Goal: Contribute content: Contribute content

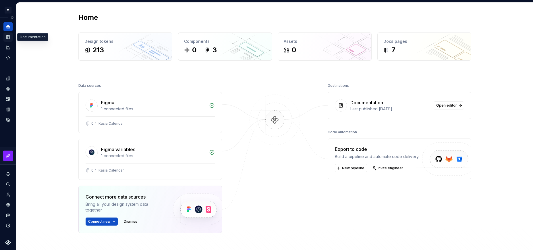
click at [9, 35] on icon "Documentation" at bounding box center [8, 37] width 3 height 4
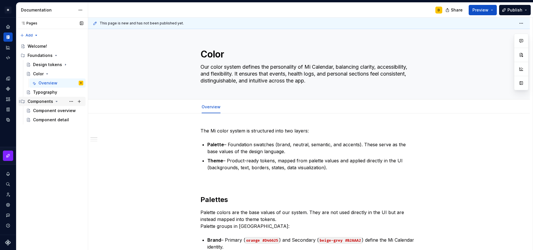
click at [35, 102] on div "Components" at bounding box center [41, 102] width 26 height 6
click at [35, 101] on div "Components" at bounding box center [41, 102] width 26 height 6
click at [43, 118] on div "Component detail" at bounding box center [49, 120] width 33 height 6
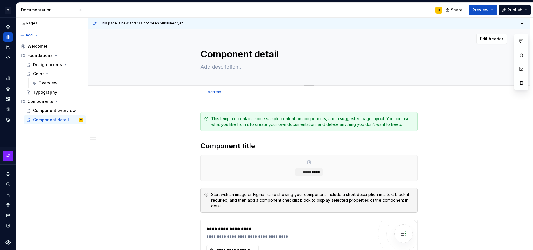
click at [232, 52] on textarea "Component detail" at bounding box center [307, 54] width 217 height 14
type textarea "*"
type textarea "B"
type textarea "*"
type textarea "Bu"
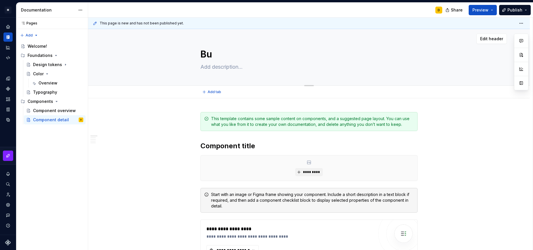
type textarea "*"
type textarea "But"
type textarea "*"
type textarea "Butt"
type textarea "*"
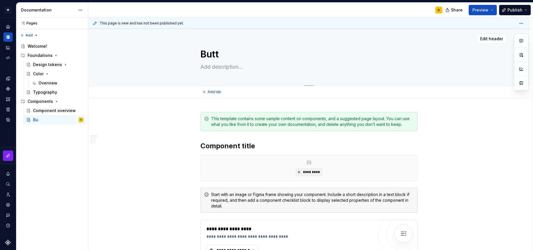
type textarea "Butto"
type textarea "*"
type textarea "Button"
type textarea "*"
type textarea "Button"
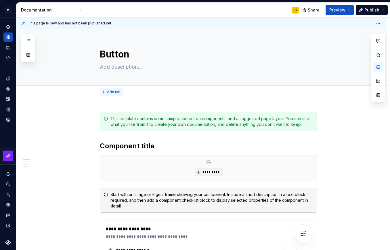
click at [109, 92] on span "Add tab" at bounding box center [114, 92] width 14 height 5
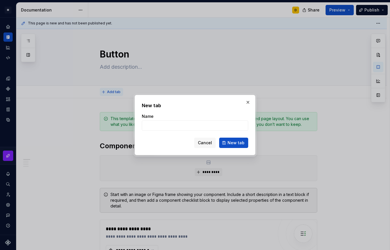
type textarea "*"
type input "o"
type input "Overview"
click at [239, 140] on button "New tab" at bounding box center [233, 143] width 29 height 10
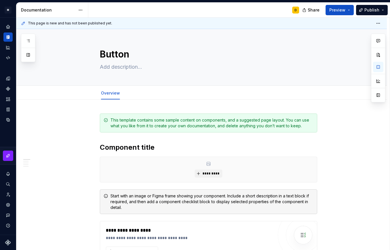
type textarea "*"
click at [85, 120] on button "button" at bounding box center [88, 120] width 8 height 8
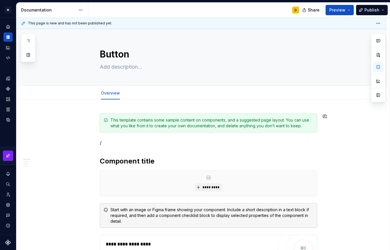
click at [129, 145] on p "/" at bounding box center [208, 142] width 217 height 7
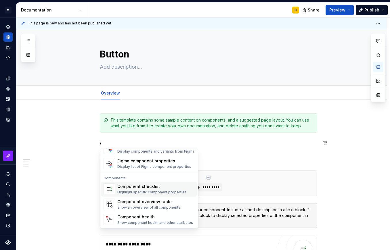
scroll to position [572, 0]
click at [146, 187] on div "Component checklist" at bounding box center [151, 187] width 69 height 6
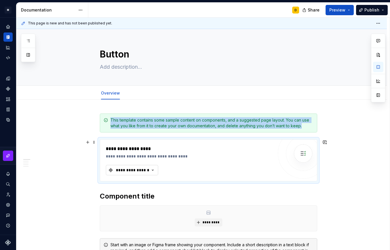
click at [152, 168] on icon "button" at bounding box center [153, 170] width 6 height 6
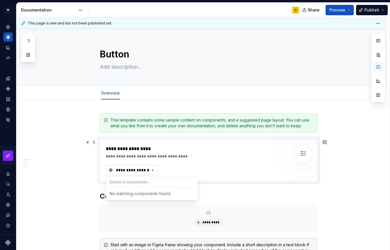
click at [152, 168] on icon "button" at bounding box center [153, 170] width 6 height 6
click at [237, 164] on div "**********" at bounding box center [189, 160] width 167 height 30
click at [143, 170] on div "**********" at bounding box center [132, 170] width 34 height 6
click at [137, 192] on div "No matching components found." at bounding box center [151, 194] width 89 height 10
click at [137, 184] on input "text" at bounding box center [151, 182] width 91 height 10
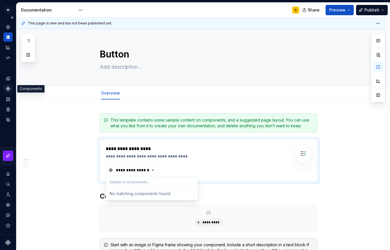
click at [8, 88] on icon "Components" at bounding box center [8, 89] width 4 height 4
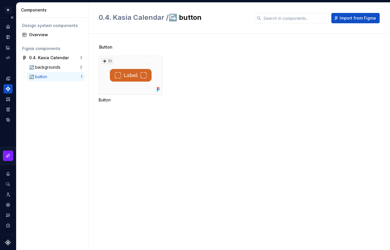
click at [45, 76] on div "↪️ button" at bounding box center [39, 77] width 20 height 6
click at [128, 72] on div "51" at bounding box center [131, 75] width 64 height 39
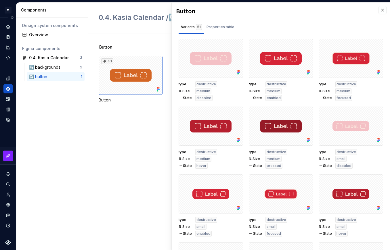
click at [129, 122] on div "Button 51 Button" at bounding box center [244, 142] width 291 height 216
click at [378, 9] on button "button" at bounding box center [382, 10] width 8 height 8
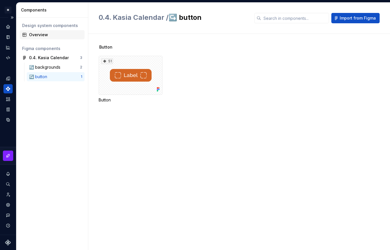
click at [43, 34] on div "Overview" at bounding box center [55, 35] width 53 height 6
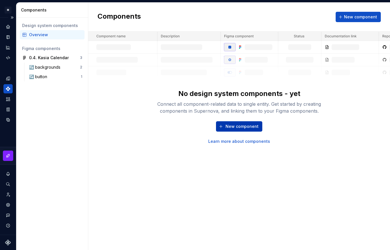
click at [248, 127] on span "New component" at bounding box center [241, 127] width 33 height 6
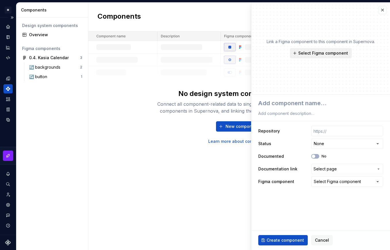
click at [318, 53] on span "Select Figma component" at bounding box center [323, 53] width 50 height 6
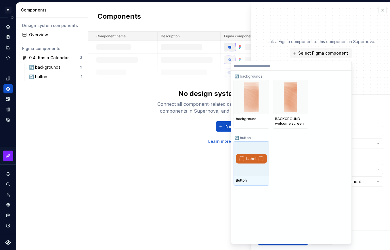
click at [240, 156] on img at bounding box center [251, 158] width 31 height 9
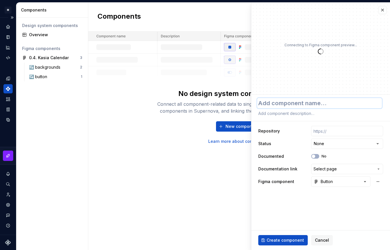
click at [284, 102] on textarea at bounding box center [319, 103] width 125 height 10
type textarea "*"
type textarea "B"
type textarea "*"
type textarea "Bu"
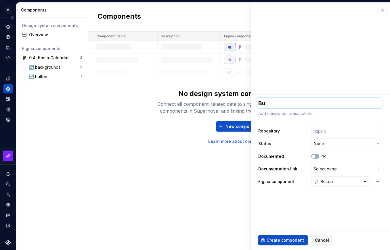
type textarea "*"
type textarea "But"
type textarea "*"
type textarea "Butt"
type textarea "*"
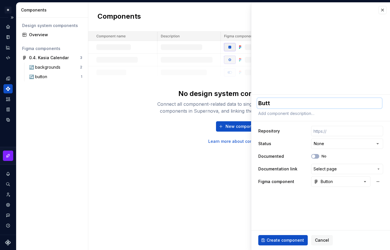
type textarea "Butto"
type textarea "*"
type textarea "Button"
click at [287, 118] on div "**********" at bounding box center [320, 143] width 139 height 97
click at [326, 145] on html "**********" at bounding box center [195, 125] width 390 height 250
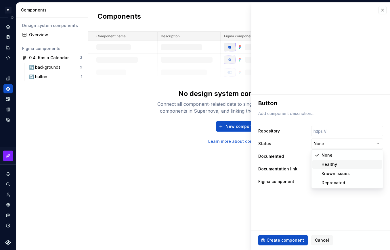
select select "**********"
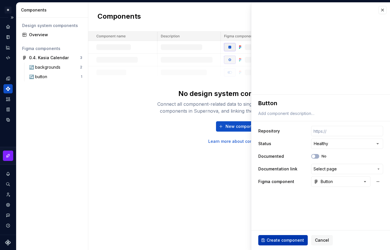
click at [289, 239] on span "Create component" at bounding box center [284, 240] width 37 height 6
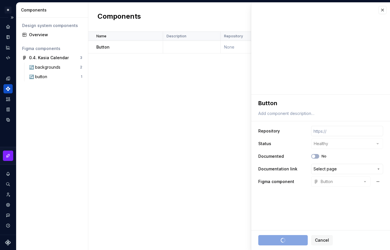
type textarea "*"
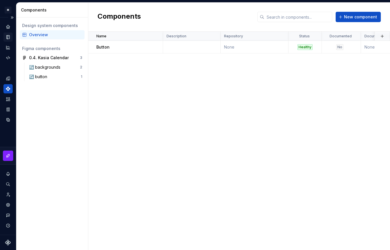
click at [8, 37] on icon "Documentation" at bounding box center [8, 37] width 3 height 4
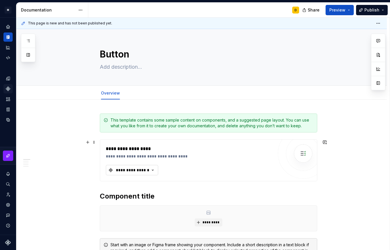
click at [149, 168] on div "**********" at bounding box center [132, 170] width 34 height 6
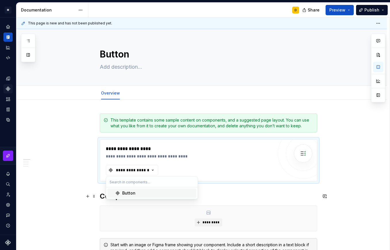
click at [139, 194] on div "Button" at bounding box center [158, 193] width 72 height 6
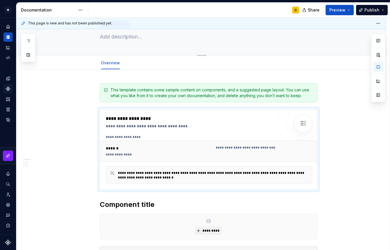
scroll to position [30, 0]
click at [188, 140] on div "**********" at bounding box center [209, 147] width 206 height 27
click at [377, 96] on button "button" at bounding box center [378, 95] width 10 height 10
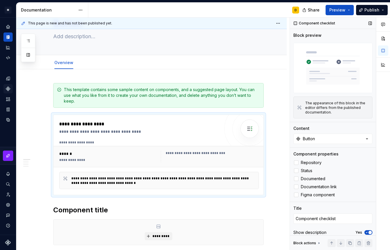
scroll to position [2, 0]
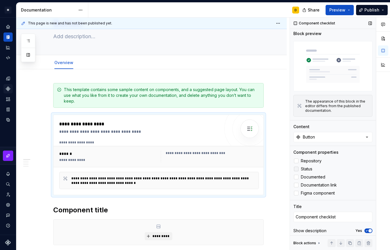
click at [296, 168] on div at bounding box center [296, 169] width 5 height 5
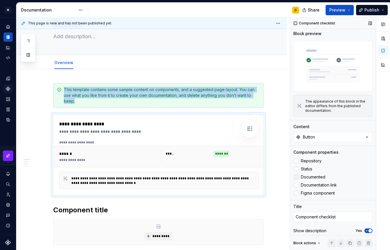
click at [334, 174] on label "Documented" at bounding box center [332, 177] width 79 height 7
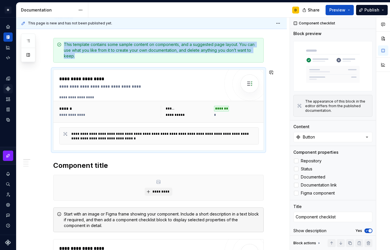
click at [96, 210] on div "Start with an image or Figma frame showing your component. Include a short desc…" at bounding box center [158, 219] width 210 height 25
type textarea "*"
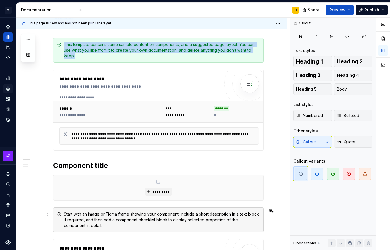
click at [113, 209] on div "Start with an image or Figma frame showing your component. Include a short desc…" at bounding box center [158, 219] width 210 height 25
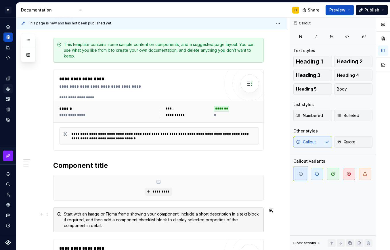
scroll to position [0, 0]
click at [115, 167] on h2 "Component title" at bounding box center [158, 165] width 210 height 9
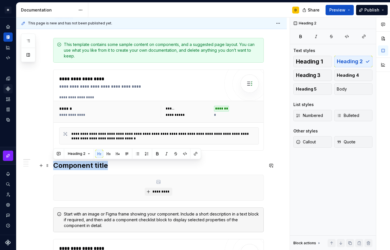
drag, startPoint x: 115, startPoint y: 164, endPoint x: 52, endPoint y: 163, distance: 62.9
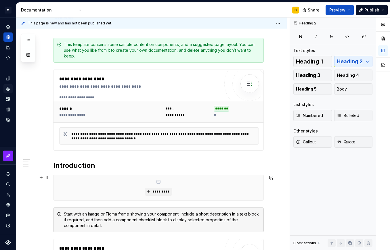
scroll to position [164, 0]
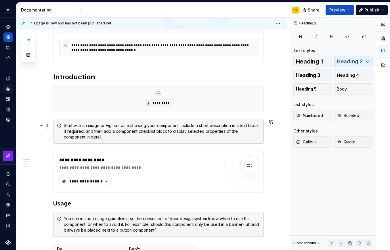
click at [48, 126] on span at bounding box center [47, 126] width 5 height 8
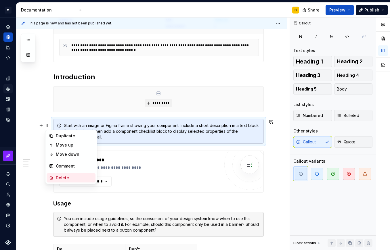
click at [59, 178] on div "Delete" at bounding box center [74, 178] width 37 height 6
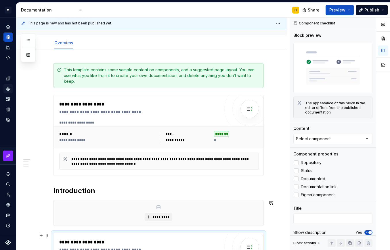
scroll to position [155, 0]
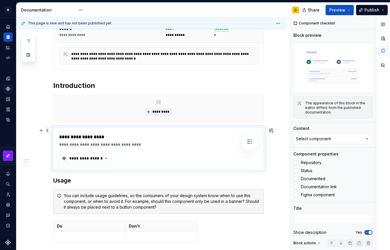
click at [47, 130] on span at bounding box center [47, 130] width 5 height 8
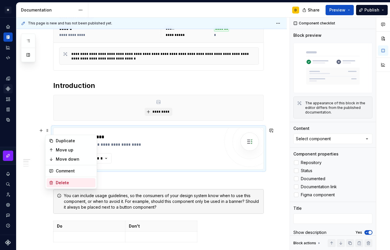
click at [62, 181] on div "Delete" at bounding box center [74, 183] width 37 height 6
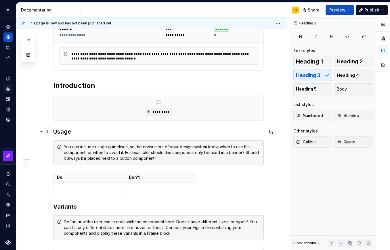
click at [47, 133] on span at bounding box center [47, 132] width 5 height 8
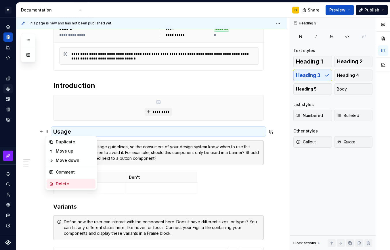
click at [59, 182] on div "Delete" at bounding box center [74, 184] width 37 height 6
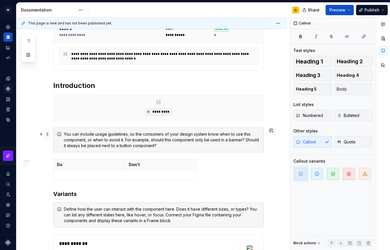
click at [48, 136] on span at bounding box center [47, 134] width 5 height 8
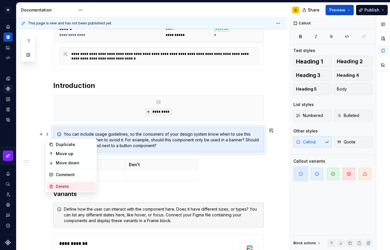
click at [60, 186] on div "Delete" at bounding box center [74, 187] width 37 height 6
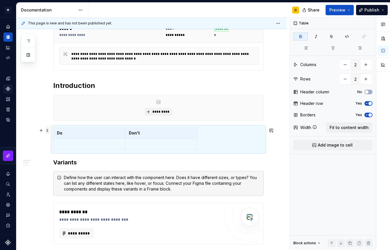
click at [48, 130] on span at bounding box center [47, 130] width 5 height 8
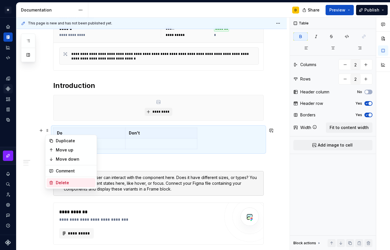
click at [65, 184] on div "Delete" at bounding box center [74, 183] width 37 height 6
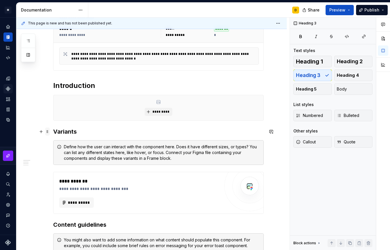
click at [48, 133] on span at bounding box center [47, 132] width 5 height 8
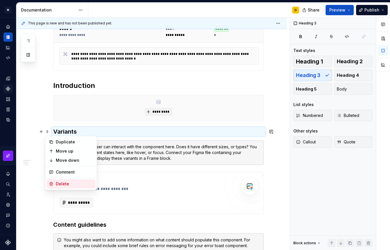
click at [75, 185] on div "Delete" at bounding box center [74, 184] width 37 height 6
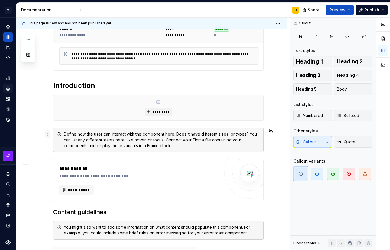
click at [48, 135] on span at bounding box center [47, 134] width 5 height 8
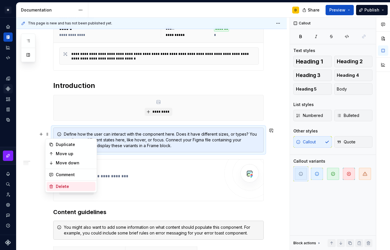
click at [71, 188] on div "Delete" at bounding box center [74, 187] width 37 height 6
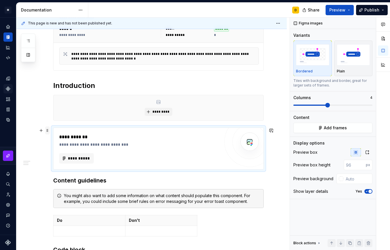
click at [47, 130] on span at bounding box center [47, 130] width 5 height 8
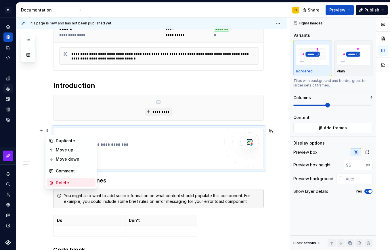
click at [66, 180] on div "Delete" at bounding box center [71, 182] width 49 height 9
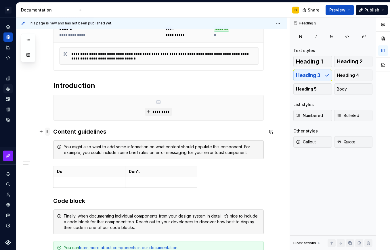
click at [47, 130] on span at bounding box center [47, 132] width 5 height 8
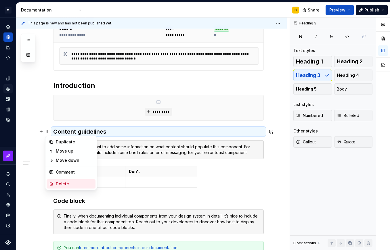
click at [59, 180] on div "Delete" at bounding box center [71, 183] width 49 height 9
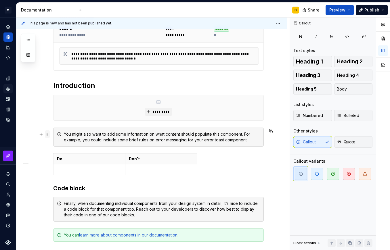
click at [48, 134] on span at bounding box center [47, 134] width 5 height 8
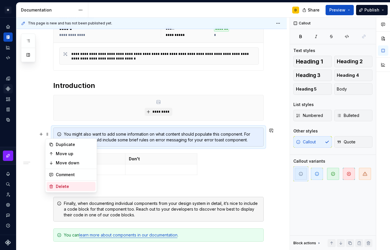
click at [66, 188] on div "Delete" at bounding box center [74, 187] width 37 height 6
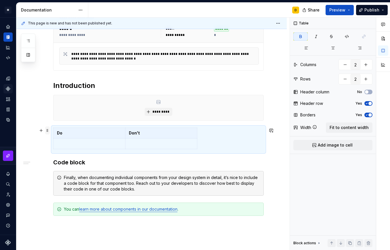
click at [47, 132] on span at bounding box center [47, 130] width 5 height 8
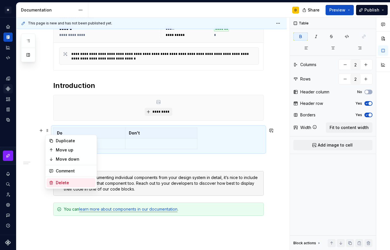
click at [59, 182] on div "Delete" at bounding box center [74, 183] width 37 height 6
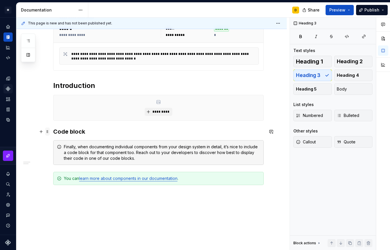
click at [48, 132] on span at bounding box center [47, 132] width 5 height 8
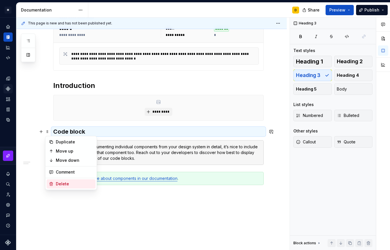
click at [64, 182] on div "Delete" at bounding box center [74, 184] width 37 height 6
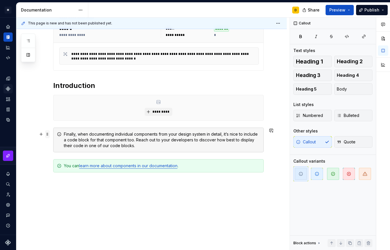
click at [47, 136] on span at bounding box center [47, 134] width 5 height 8
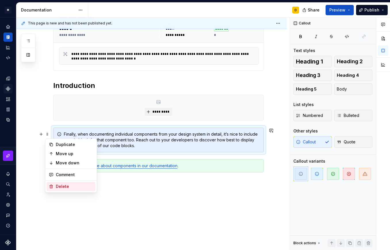
click at [67, 187] on div "Delete" at bounding box center [74, 187] width 37 height 6
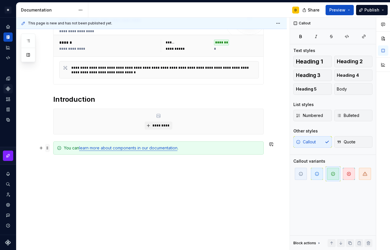
click at [47, 149] on span at bounding box center [47, 148] width 5 height 8
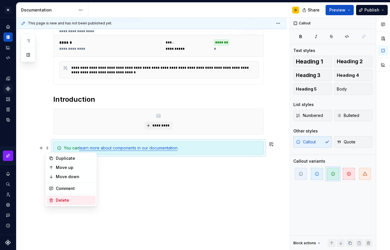
click at [68, 201] on div "Delete" at bounding box center [74, 200] width 37 height 6
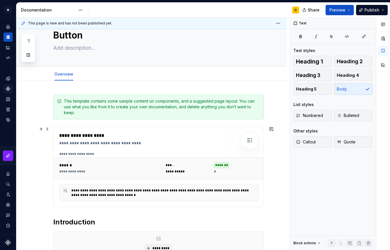
scroll to position [0, 0]
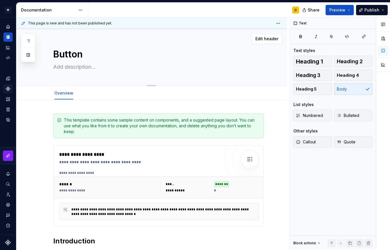
click at [78, 66] on textarea at bounding box center [157, 66] width 210 height 9
paste textarea "Buttons are interactive elements that trigger actions, allowing users to comple…"
type textarea "*"
type textarea "Buttons are interactive elements that trigger actions, allowing users to comple…"
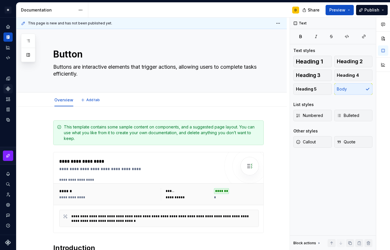
type textarea "*"
type textarea "Buttons are interactive elements that trigger actions, allowing users to comple…"
click at [48, 128] on span at bounding box center [47, 127] width 5 height 8
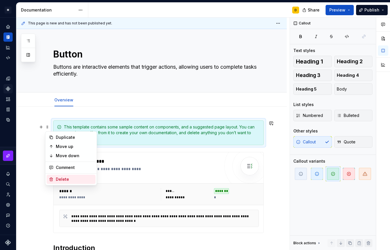
click at [68, 180] on div "Delete" at bounding box center [74, 179] width 37 height 6
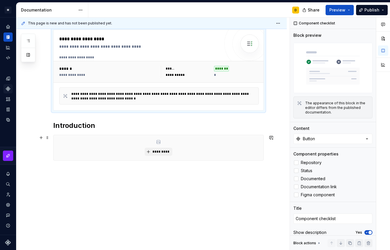
scroll to position [91, 0]
click at [98, 124] on h2 "Introduction" at bounding box center [158, 124] width 210 height 9
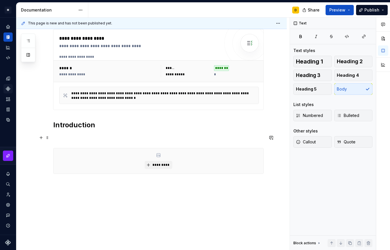
click at [99, 134] on div "**********" at bounding box center [158, 108] width 210 height 159
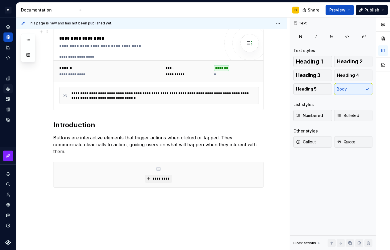
scroll to position [0, 0]
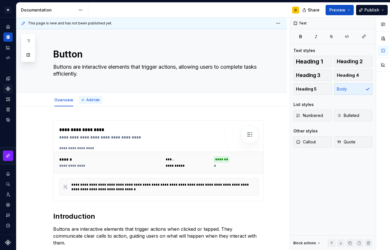
click at [89, 100] on span "Add tab" at bounding box center [93, 100] width 14 height 5
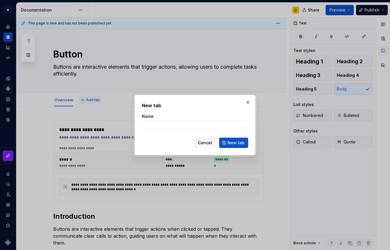
type textarea "*"
type input "Style"
click at [240, 142] on span "New tab" at bounding box center [235, 143] width 17 height 6
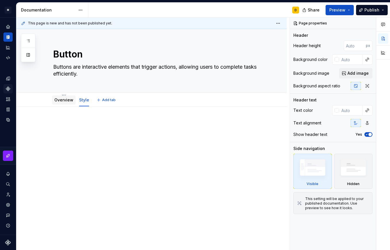
click at [61, 99] on link "Overview" at bounding box center [63, 99] width 19 height 5
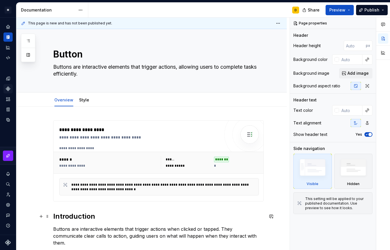
click at [78, 218] on h2 "Introduction" at bounding box center [158, 216] width 210 height 9
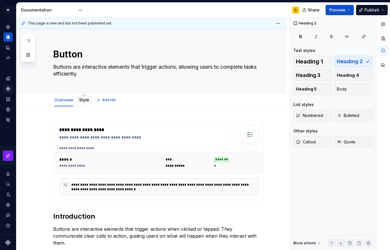
click at [82, 98] on link "Style" at bounding box center [84, 99] width 10 height 5
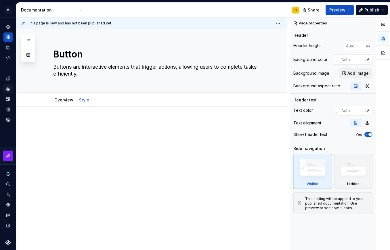
click at [63, 121] on p at bounding box center [158, 123] width 210 height 7
type textarea "*"
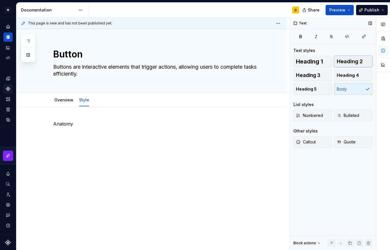
click at [351, 60] on span "Heading 2" at bounding box center [349, 62] width 26 height 6
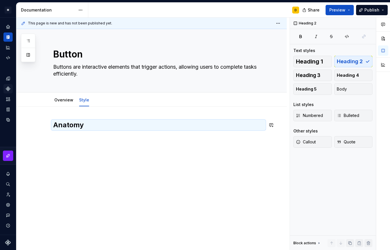
click at [96, 123] on h2 "Anatomy" at bounding box center [158, 124] width 210 height 9
click at [86, 126] on h2 "Anatomy" at bounding box center [158, 124] width 210 height 9
click at [95, 126] on h2 "Anatomy" at bounding box center [158, 124] width 210 height 9
click at [80, 125] on h2 "Anatomy" at bounding box center [158, 124] width 210 height 9
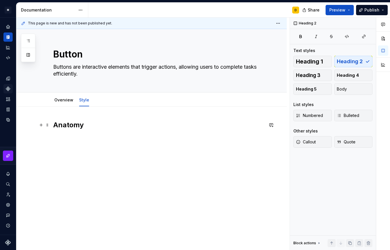
click at [86, 125] on h2 "Anatomy" at bounding box center [158, 124] width 210 height 9
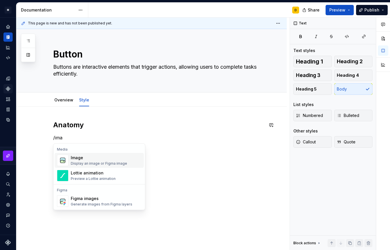
click at [110, 161] on div "Display an image or Figma image" at bounding box center [99, 163] width 56 height 5
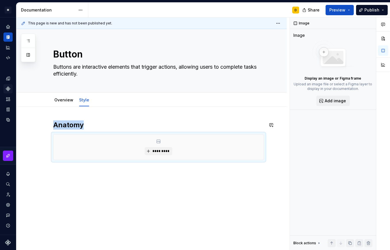
click at [120, 186] on div "Anatomy *********" at bounding box center [151, 174] width 270 height 135
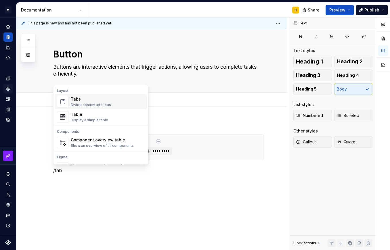
type textarea "*"
click at [105, 118] on div "Display a simple table" at bounding box center [89, 120] width 37 height 5
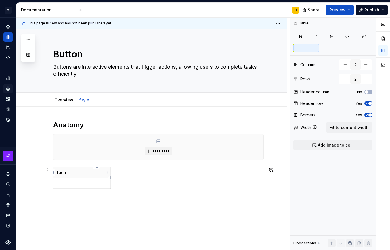
click at [86, 169] on th at bounding box center [96, 172] width 29 height 11
click at [111, 178] on icon "button" at bounding box center [110, 177] width 3 height 3
drag, startPoint x: 120, startPoint y: 185, endPoint x: 153, endPoint y: 186, distance: 32.2
click at [130, 169] on html "M Mi D Design system data Documentation D Share Preview Publish Pages Add Acces…" at bounding box center [195, 125] width 390 height 250
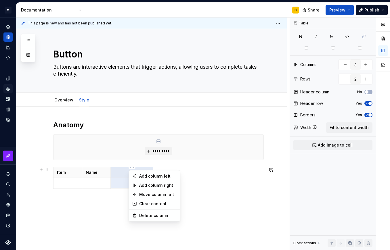
click at [118, 173] on html "M Mi D Design system data Documentation D Share Preview Publish Pages Add Acces…" at bounding box center [195, 125] width 390 height 250
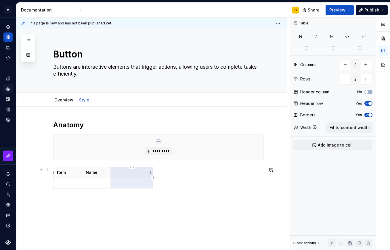
click at [121, 172] on p at bounding box center [131, 173] width 35 height 6
drag, startPoint x: 134, startPoint y: 185, endPoint x: 107, endPoint y: 184, distance: 26.7
click at [107, 184] on tr "Description" at bounding box center [103, 183] width 100 height 11
click at [141, 185] on p "Description" at bounding box center [131, 183] width 35 height 6
drag, startPoint x: 138, startPoint y: 184, endPoint x: 115, endPoint y: 184, distance: 23.6
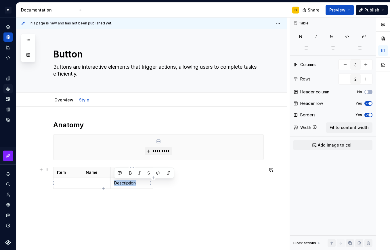
click at [115, 184] on p "Description" at bounding box center [131, 183] width 35 height 6
copy p "Description"
click at [105, 174] on p "Name" at bounding box center [97, 173] width 22 height 6
click at [124, 174] on p at bounding box center [131, 173] width 35 height 6
click at [139, 182] on p "Description" at bounding box center [131, 183] width 35 height 6
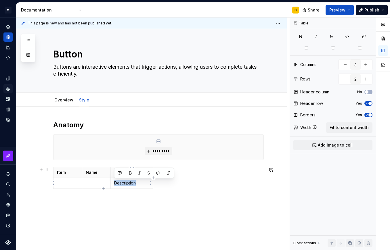
drag, startPoint x: 139, startPoint y: 183, endPoint x: 115, endPoint y: 184, distance: 23.9
click at [115, 184] on p "Description" at bounding box center [131, 183] width 35 height 6
click at [154, 178] on icon "button" at bounding box center [153, 178] width 5 height 5
type input "4"
drag, startPoint x: 163, startPoint y: 184, endPoint x: 189, endPoint y: 184, distance: 26.1
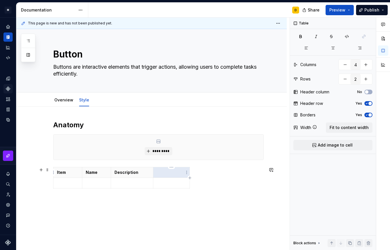
click at [165, 172] on p at bounding box center [171, 173] width 29 height 6
click at [165, 182] on p at bounding box center [171, 183] width 29 height 6
drag, startPoint x: 153, startPoint y: 179, endPoint x: 227, endPoint y: 179, distance: 73.6
click at [227, 179] on td at bounding box center [245, 183] width 36 height 11
click at [341, 129] on span "Fit to content width" at bounding box center [348, 128] width 39 height 6
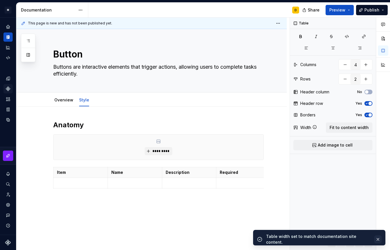
click at [378, 239] on button "button" at bounding box center [377, 239] width 7 height 8
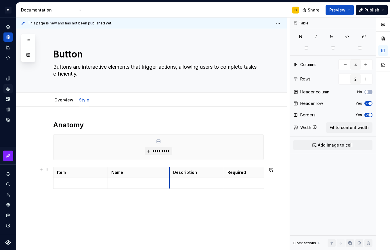
drag, startPoint x: 161, startPoint y: 181, endPoint x: 169, endPoint y: 180, distance: 7.8
drag, startPoint x: 108, startPoint y: 180, endPoint x: 77, endPoint y: 177, distance: 31.1
click at [77, 177] on tbody "Item Name Description Required" at bounding box center [150, 177] width 194 height 21
click at [62, 185] on p at bounding box center [65, 183] width 16 height 6
click at [109, 181] on p at bounding box center [107, 183] width 55 height 6
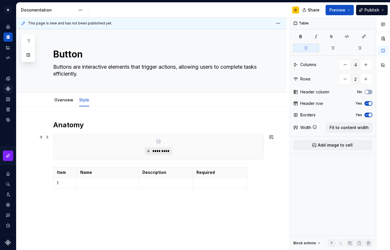
click at [150, 149] on button "*********" at bounding box center [158, 151] width 27 height 8
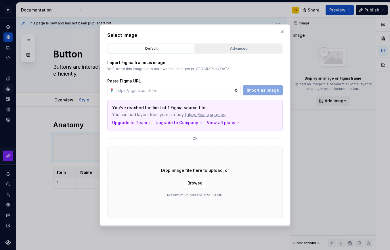
click at [227, 51] on div "Advanced" at bounding box center [238, 49] width 83 height 6
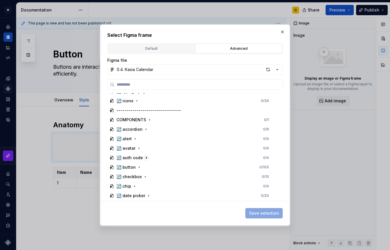
scroll to position [187, 0]
click at [138, 167] on icon "button" at bounding box center [139, 167] width 5 height 5
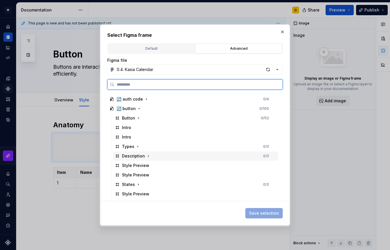
scroll to position [245, 0]
click at [125, 109] on div "↪️ button" at bounding box center [125, 109] width 19 height 6
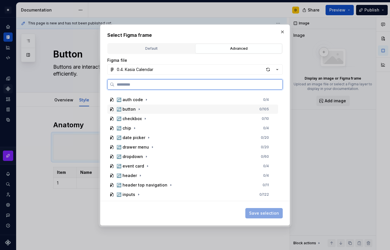
click at [125, 109] on div "↪️ button" at bounding box center [125, 109] width 19 height 6
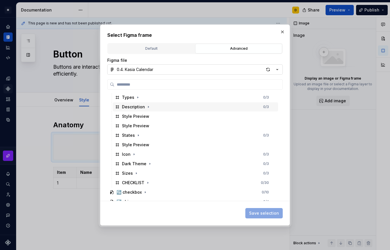
scroll to position [290, 0]
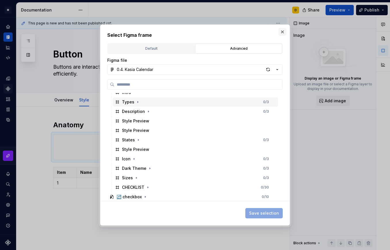
click at [282, 31] on button "button" at bounding box center [282, 32] width 8 height 8
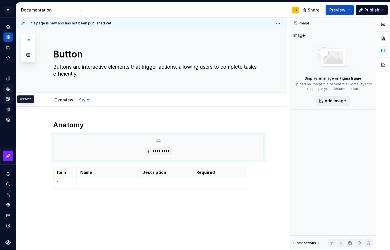
click at [9, 99] on icon "Assets" at bounding box center [7, 99] width 5 height 5
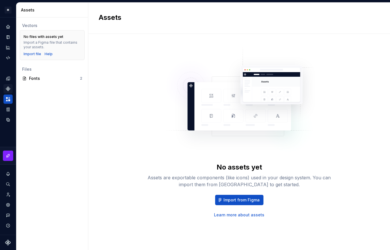
click at [7, 87] on icon "Components" at bounding box center [7, 88] width 5 height 5
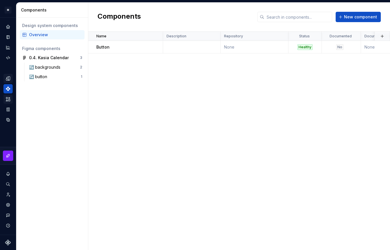
click at [8, 77] on icon "Design tokens" at bounding box center [7, 78] width 5 height 5
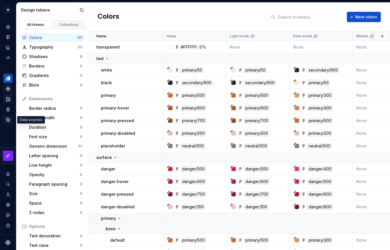
click at [8, 121] on icon "Data sources" at bounding box center [7, 119] width 3 height 3
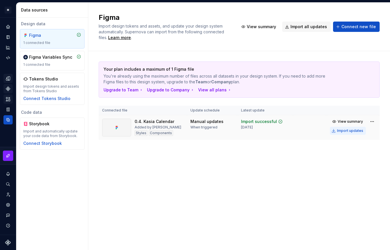
click at [350, 132] on div "Import updates" at bounding box center [350, 130] width 26 height 5
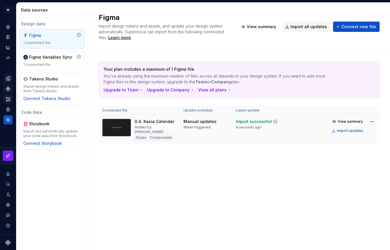
click at [178, 183] on div "Figma Import design tokens and assets, and update your design system automatica…" at bounding box center [238, 126] width 301 height 247
click at [9, 36] on icon "Documentation" at bounding box center [8, 37] width 3 height 4
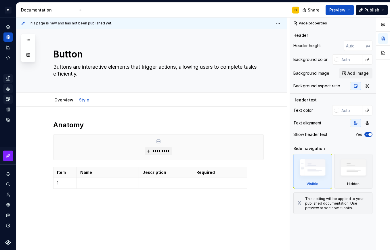
type textarea "*"
